Goal: Entertainment & Leisure: Consume media (video, audio)

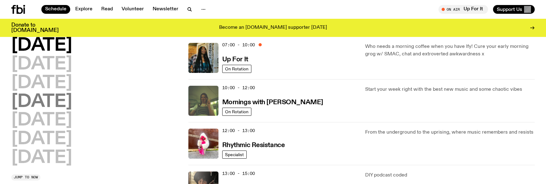
click at [72, 101] on h2 "[DATE]" at bounding box center [41, 102] width 61 height 18
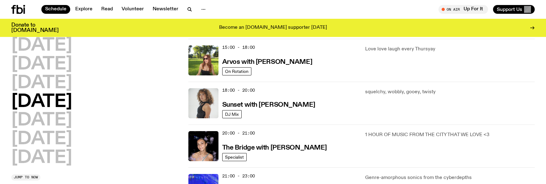
scroll to position [269, 0]
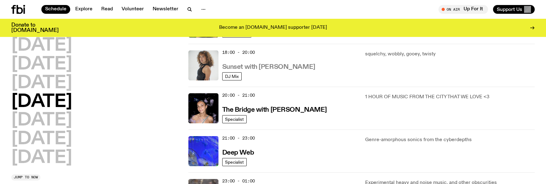
click at [241, 67] on h3 "Sunset with [PERSON_NAME]" at bounding box center [268, 67] width 93 height 7
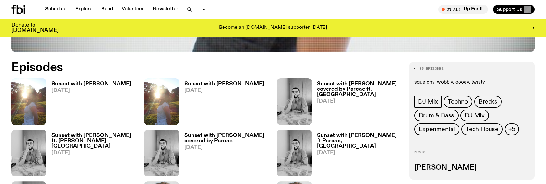
scroll to position [343, 0]
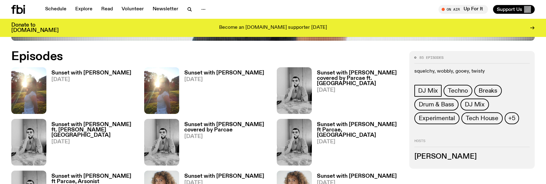
click at [78, 74] on h3 "Sunset with [PERSON_NAME]" at bounding box center [91, 73] width 80 height 5
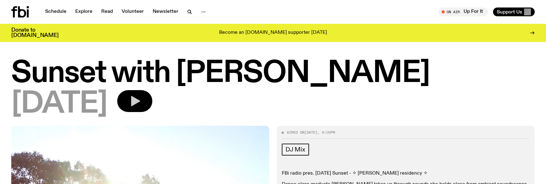
click at [140, 104] on icon "button" at bounding box center [135, 101] width 9 height 10
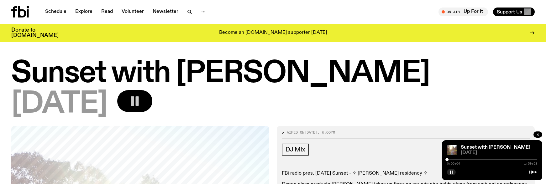
click at [450, 159] on div at bounding box center [492, 159] width 90 height 1
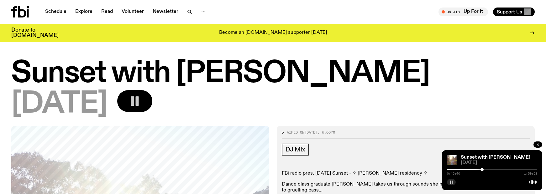
click at [450, 183] on icon "button" at bounding box center [452, 183] width 4 height 4
